Goal: Find specific page/section: Find specific page/section

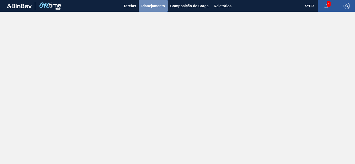
click at [151, 5] on span "Planejamento" at bounding box center [153, 6] width 24 height 6
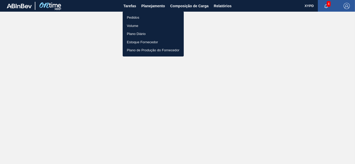
click at [133, 18] on li "Pedidos" at bounding box center [153, 18] width 61 height 8
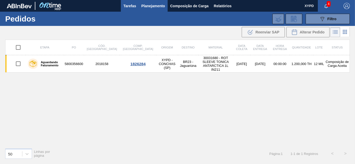
click at [128, 4] on span "Tarefas" at bounding box center [129, 6] width 13 height 6
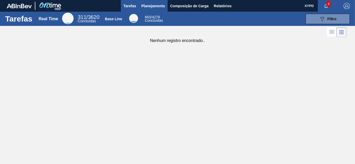
click at [148, 5] on span "Planejamento" at bounding box center [153, 6] width 24 height 6
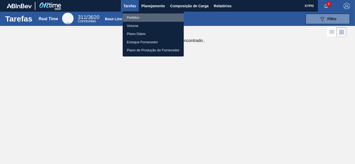
click at [138, 17] on li "Pedidos" at bounding box center [153, 18] width 61 height 8
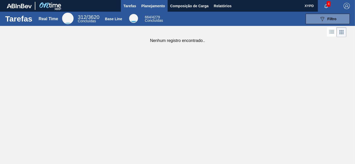
click at [149, 2] on button "Planejamento" at bounding box center [153, 6] width 29 height 12
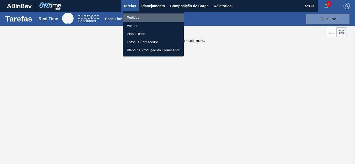
click at [127, 17] on li "Pedidos" at bounding box center [153, 18] width 61 height 8
